Goal: Task Accomplishment & Management: Manage account settings

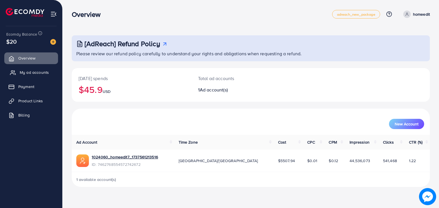
click at [41, 73] on span "My ad accounts" at bounding box center [34, 73] width 29 height 6
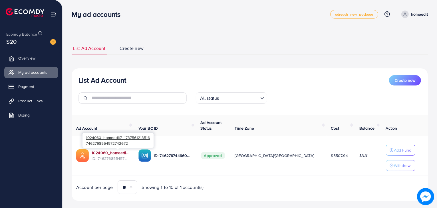
click at [109, 151] on link "1024060_homeedit7_1737561213516" at bounding box center [111, 153] width 38 height 6
click at [30, 101] on span "Product Links" at bounding box center [32, 101] width 25 height 6
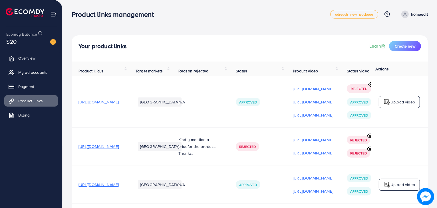
scroll to position [41, 0]
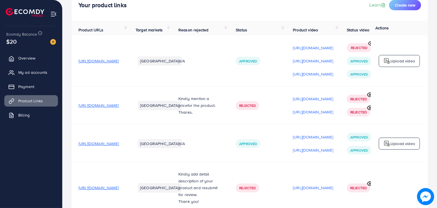
click at [119, 145] on span "https://www.shoeline.shop/collections/max-comfort-slides" at bounding box center [99, 144] width 40 height 6
